Goal: Complete application form

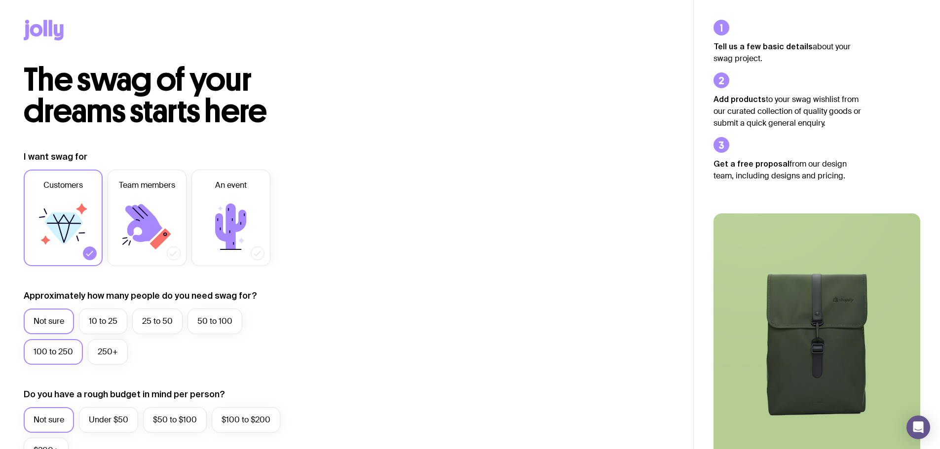
click at [54, 351] on label "100 to 250" at bounding box center [53, 352] width 59 height 26
click at [0, 0] on input "100 to 250" at bounding box center [0, 0] width 0 height 0
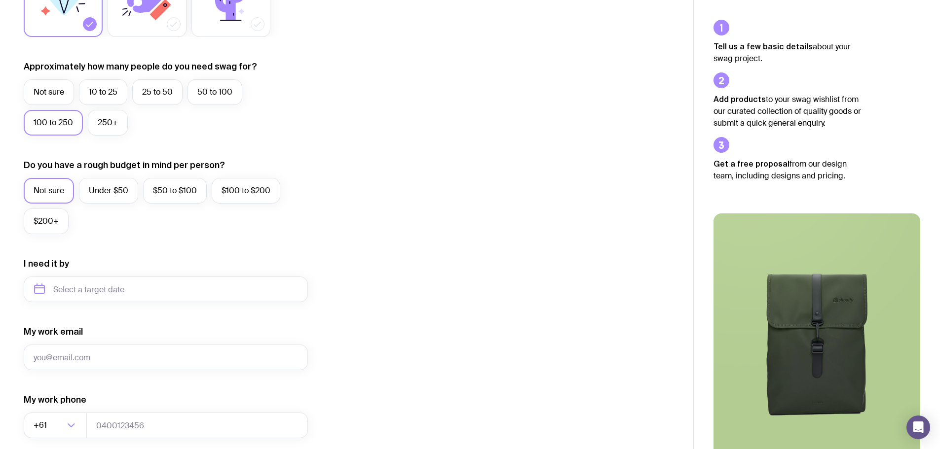
scroll to position [247, 0]
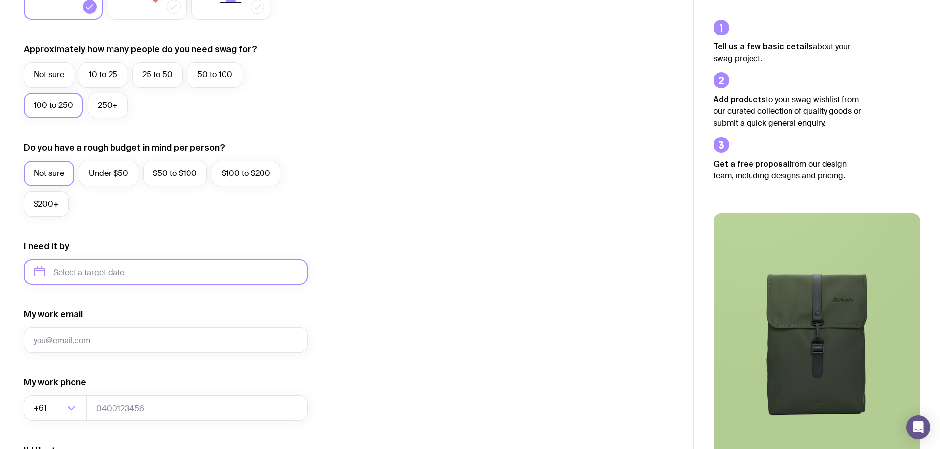
click at [113, 272] on input "text" at bounding box center [166, 272] width 284 height 26
click at [130, 393] on button "Dec" at bounding box center [127, 394] width 36 height 20
type input "[DATE]"
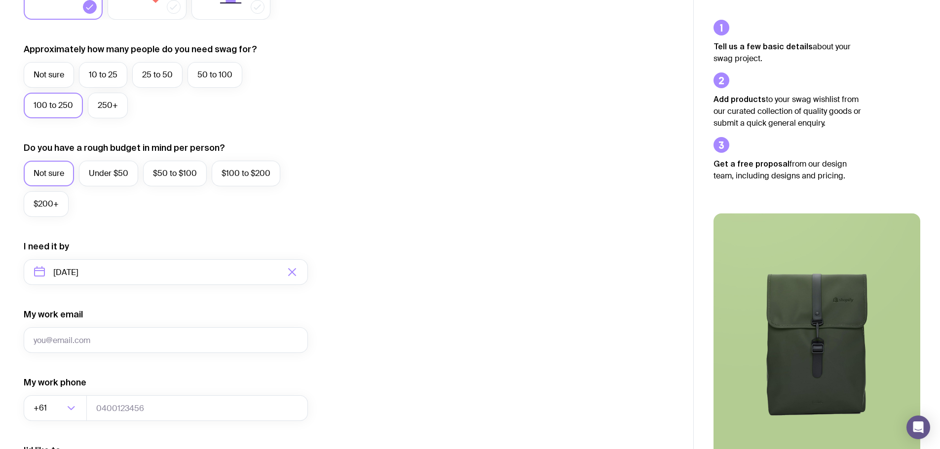
click at [404, 289] on div "I want swag for Customers Team members An event Approximately how many people d…" at bounding box center [347, 226] width 646 height 644
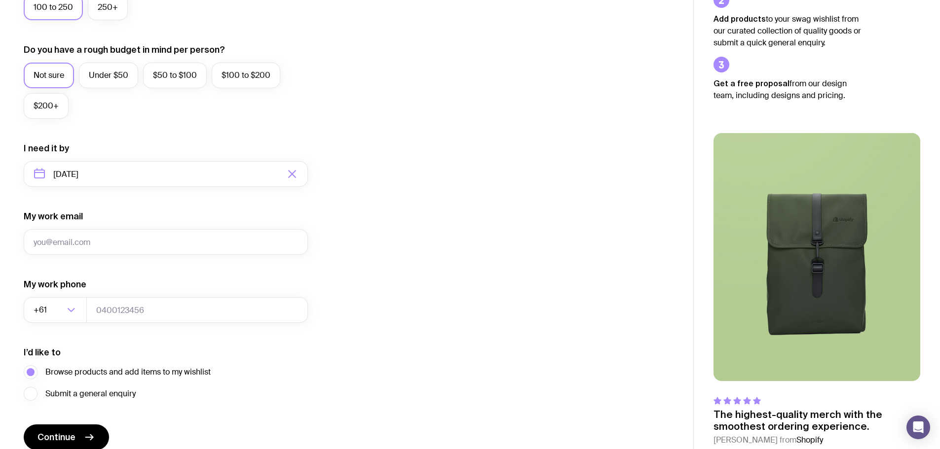
scroll to position [345, 0]
click at [145, 244] on input "My work email" at bounding box center [166, 242] width 284 height 26
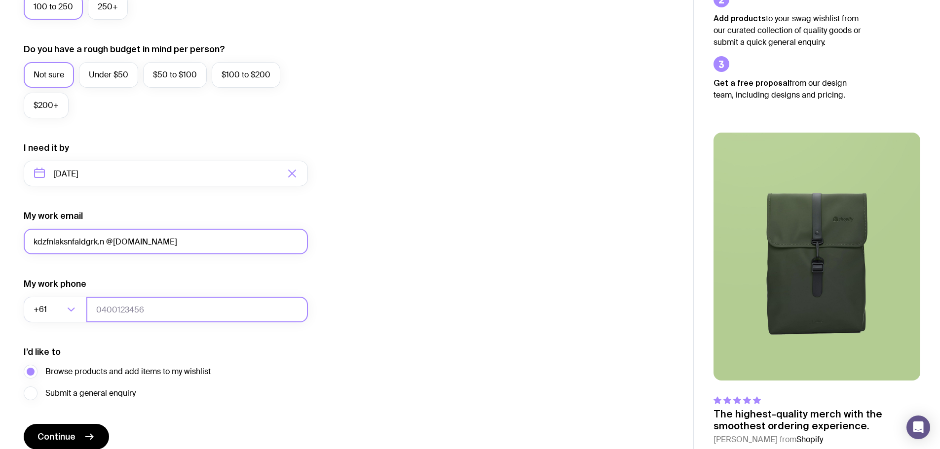
type input "kdzfnlaksnfaldgrk.n @[DOMAIN_NAME]"
click at [169, 307] on input "tel" at bounding box center [196, 310] width 221 height 26
type input "0400123456"
click at [411, 255] on div "I want swag for Customers Team members An event Approximately how many people d…" at bounding box center [347, 128] width 646 height 644
click at [100, 241] on input "kdzfnlaksnfaldgrk.n @[DOMAIN_NAME]" at bounding box center [166, 242] width 284 height 26
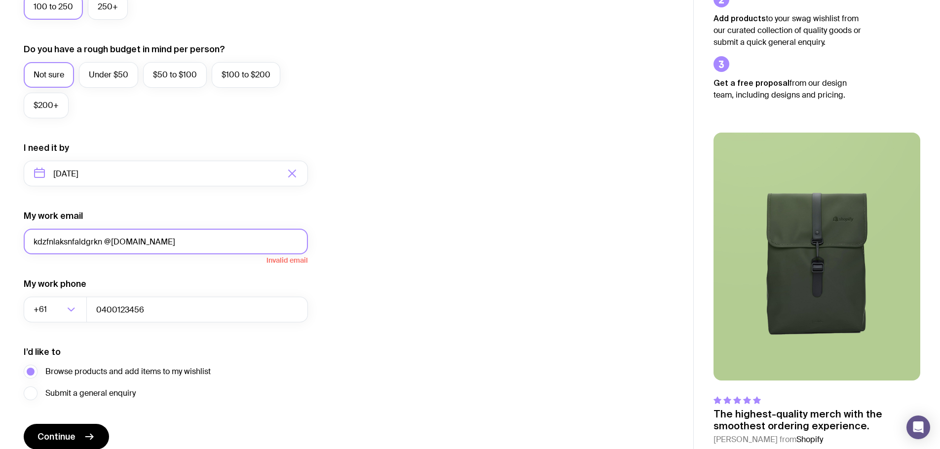
click at [182, 242] on input "kdzfnlaksnfaldgrkn @[DOMAIN_NAME]" at bounding box center [166, 242] width 284 height 26
drag, startPoint x: 100, startPoint y: 241, endPoint x: 17, endPoint y: 238, distance: 82.9
click at [17, 238] on div "I want swag for Customers Team members An event Approximately how many people d…" at bounding box center [346, 128] width 693 height 644
click at [398, 228] on div "I want swag for Customers Team members An event Approximately how many people d…" at bounding box center [347, 128] width 646 height 644
click at [60, 241] on input "Blah99 @[DOMAIN_NAME]" at bounding box center [166, 242] width 284 height 26
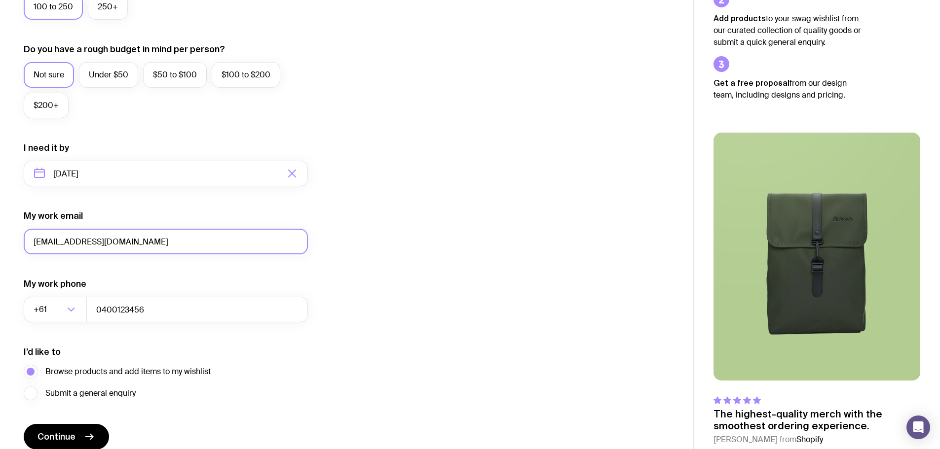
type input "[EMAIL_ADDRESS][DOMAIN_NAME]"
click at [465, 215] on div "I want swag for Customers Team members An event Approximately how many people d…" at bounding box center [347, 128] width 646 height 644
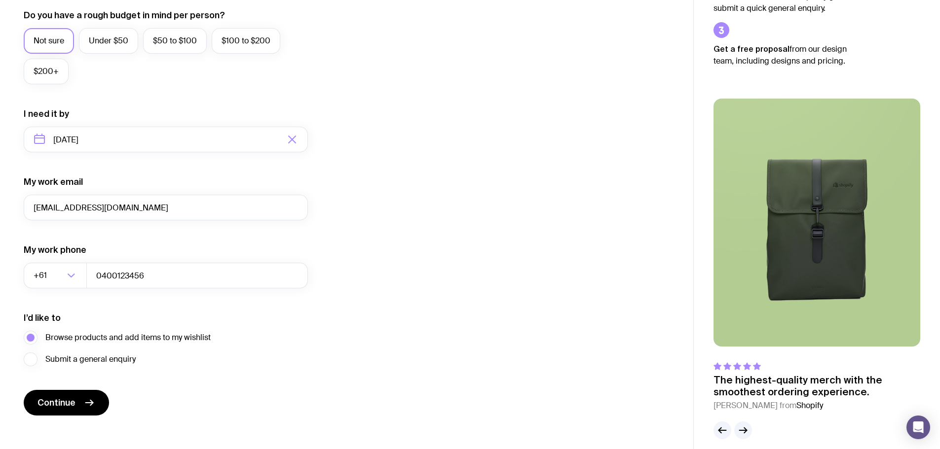
scroll to position [389, 0]
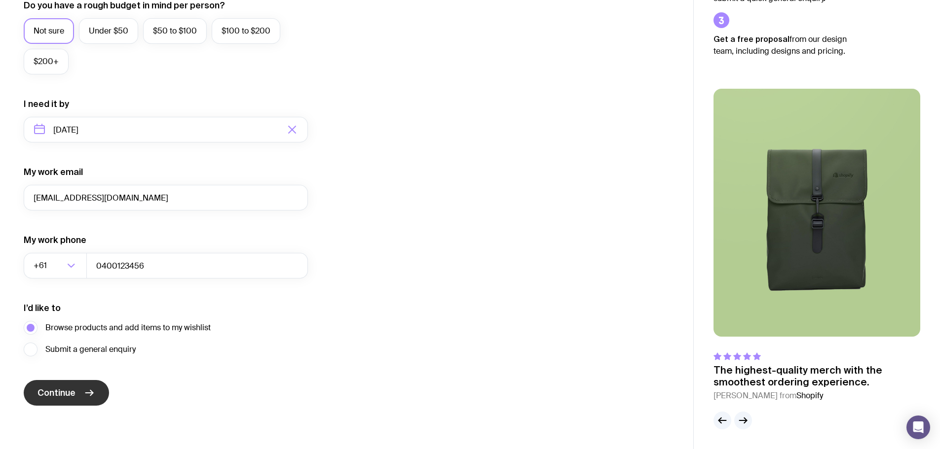
click at [60, 392] on span "Continue" at bounding box center [56, 393] width 38 height 12
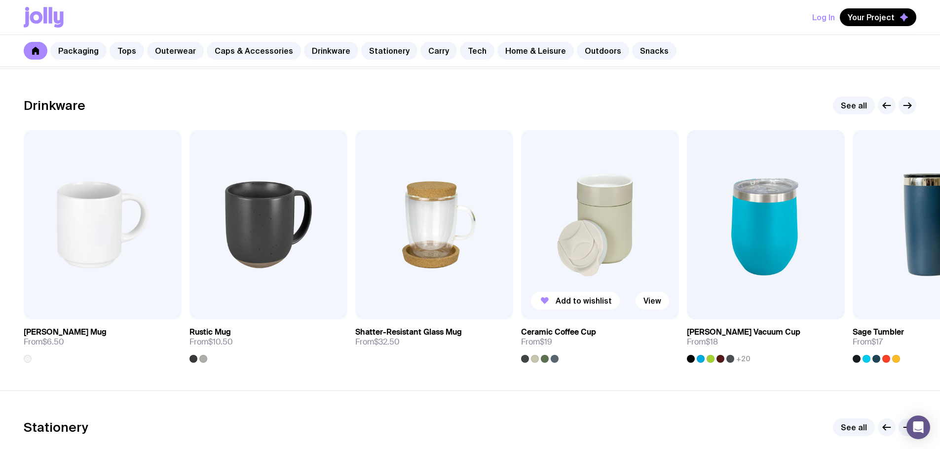
scroll to position [1430, 0]
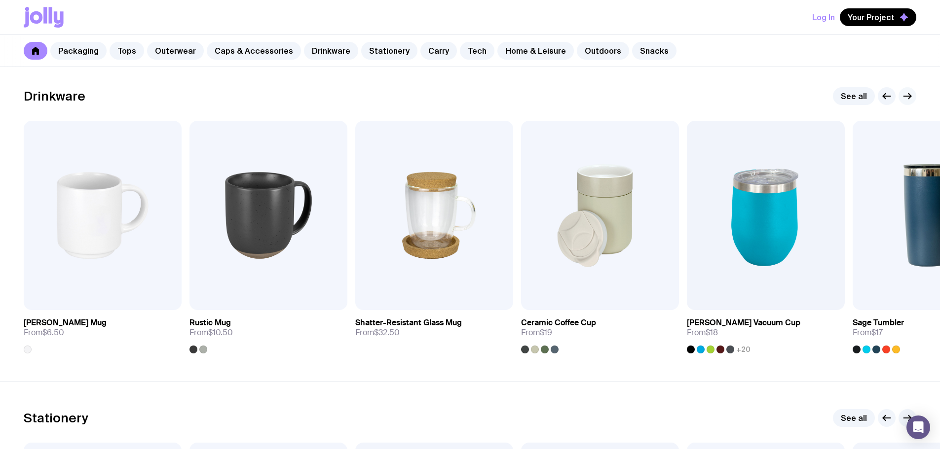
click at [905, 92] on icon "button" at bounding box center [907, 96] width 12 height 12
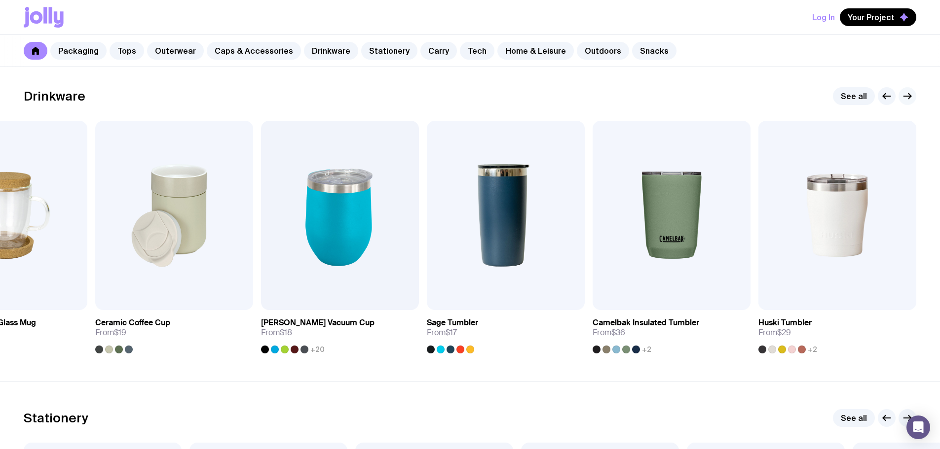
click at [908, 96] on icon "button" at bounding box center [907, 96] width 12 height 12
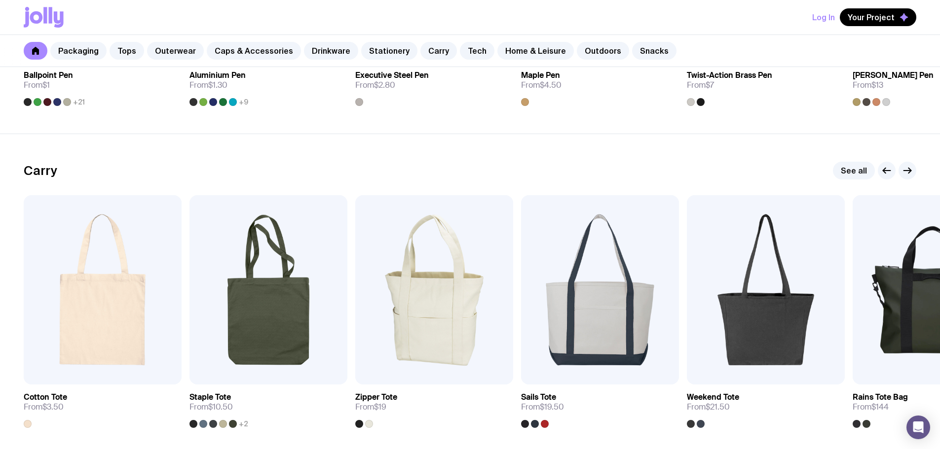
scroll to position [2022, 0]
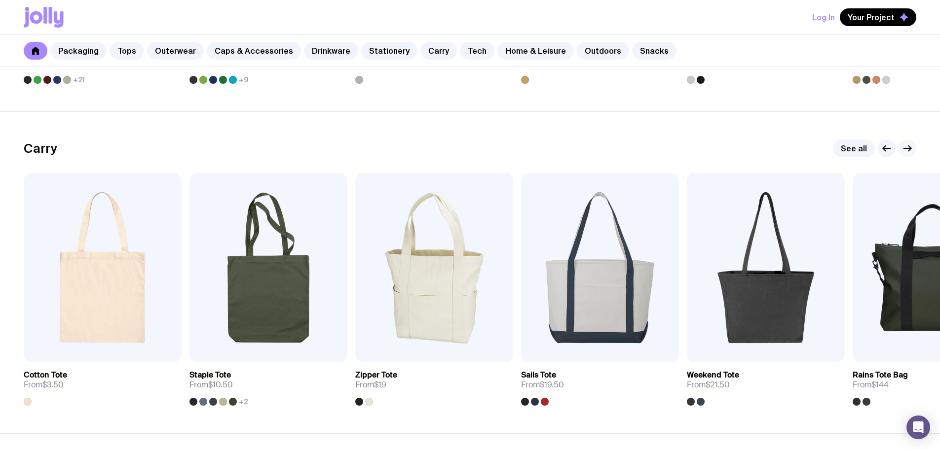
click at [907, 146] on icon "button" at bounding box center [907, 149] width 12 height 12
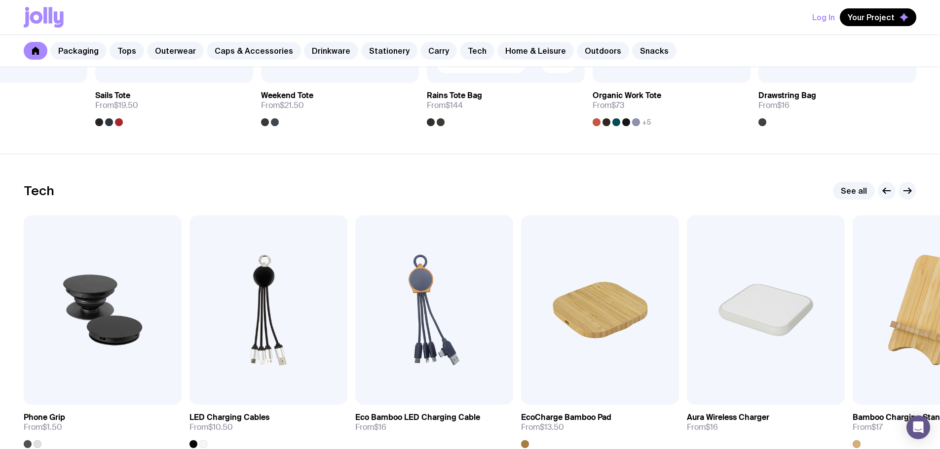
scroll to position [2318, 0]
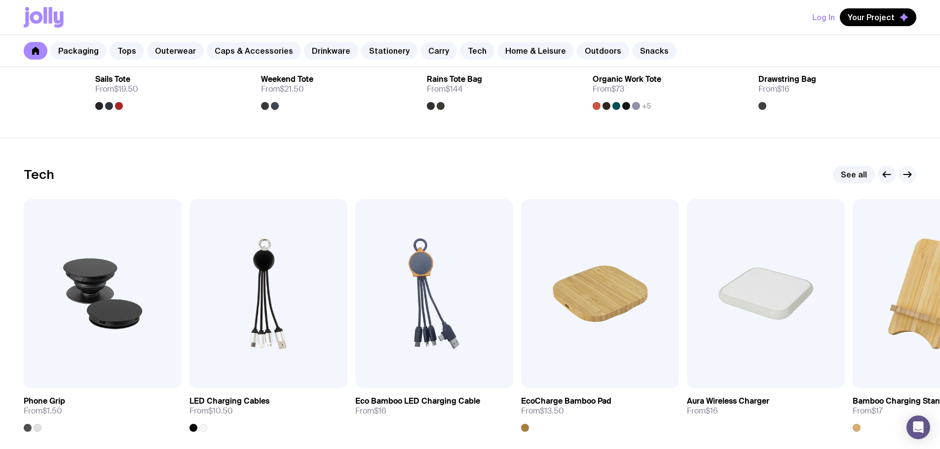
click at [913, 172] on button "button" at bounding box center [907, 175] width 18 height 18
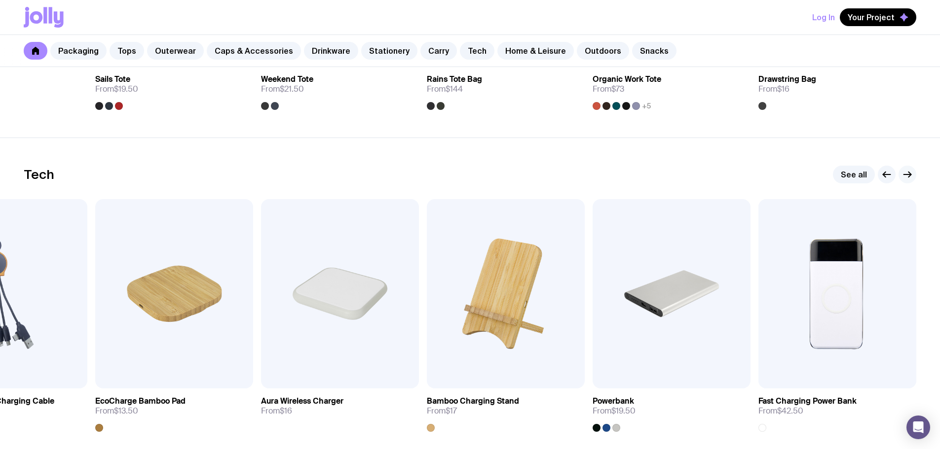
click at [908, 175] on icon "button" at bounding box center [907, 175] width 12 height 12
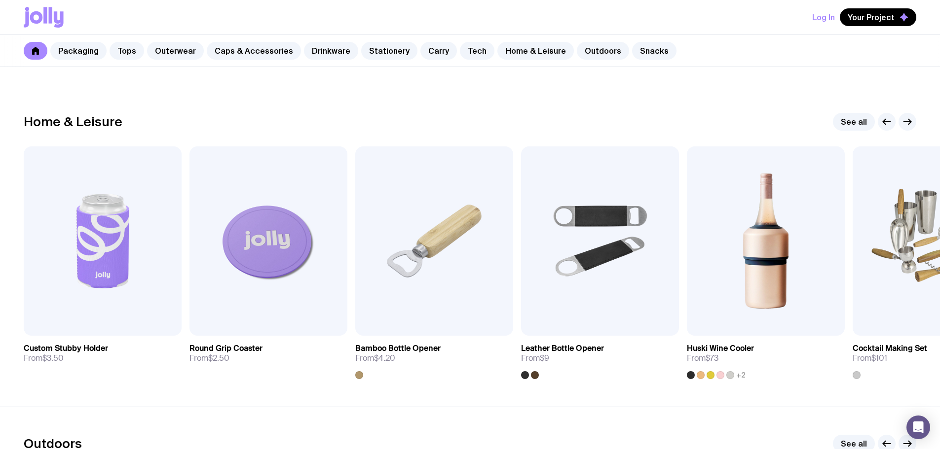
scroll to position [2713, 0]
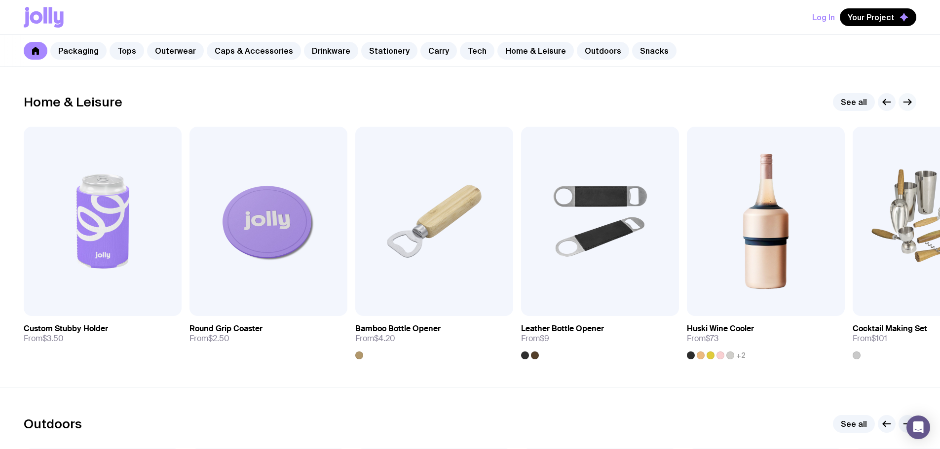
click at [905, 103] on icon "button" at bounding box center [907, 102] width 12 height 12
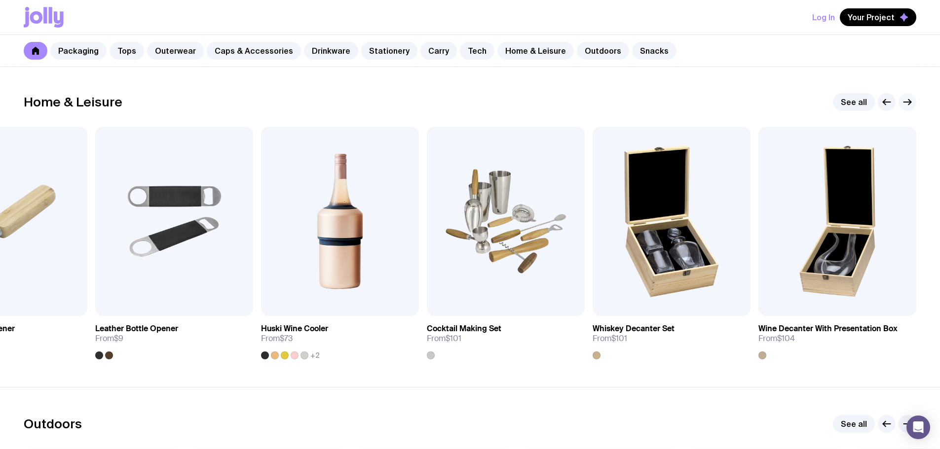
click at [905, 103] on icon "button" at bounding box center [907, 102] width 12 height 12
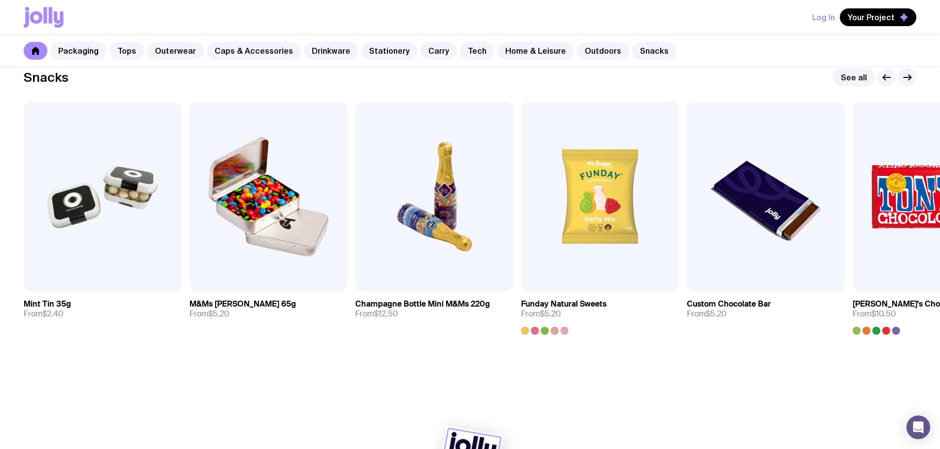
scroll to position [3403, 0]
